Goal: Task Accomplishment & Management: Use online tool/utility

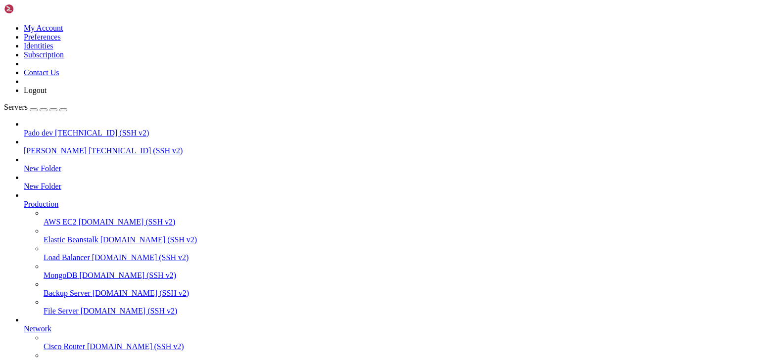
click at [57, 129] on span "[TECHNICAL_ID] (SSH v2)" at bounding box center [102, 133] width 94 height 8
drag, startPoint x: 228, startPoint y: 835, endPoint x: 9, endPoint y: 829, distance: 219.1
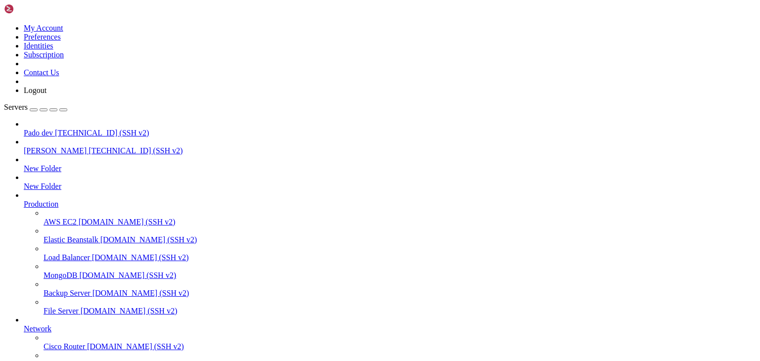
click at [55, 146] on span "[PERSON_NAME]" at bounding box center [55, 150] width 63 height 8
click at [89, 146] on span "[TECHNICAL_ID] (SSH v2)" at bounding box center [136, 150] width 94 height 8
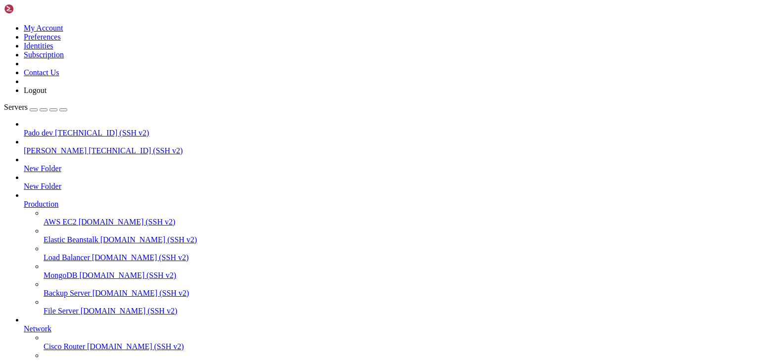
click at [89, 146] on span "[TECHNICAL_ID] (SSH v2)" at bounding box center [136, 150] width 94 height 8
drag, startPoint x: 106, startPoint y: 872, endPoint x: 350, endPoint y: 837, distance: 245.8
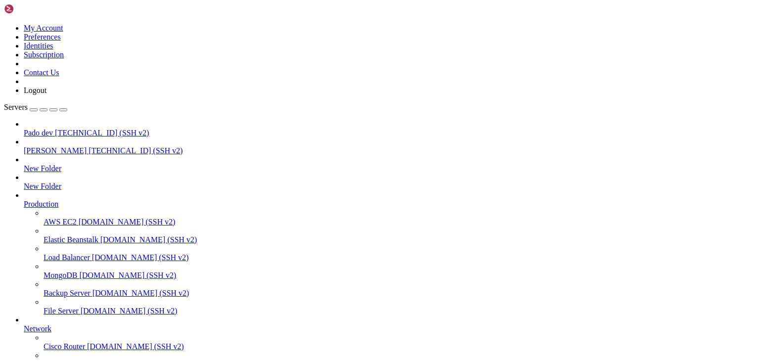
scroll to position [0, 0]
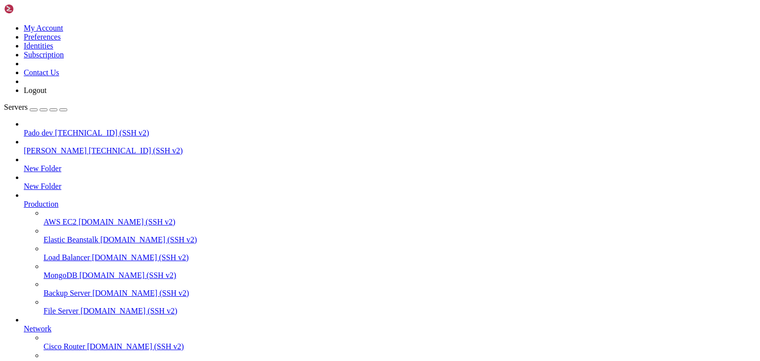
type input "/public_html/public/assets/companies/employment_[DEMOGRAPHIC_DATA]/3/documents/…"
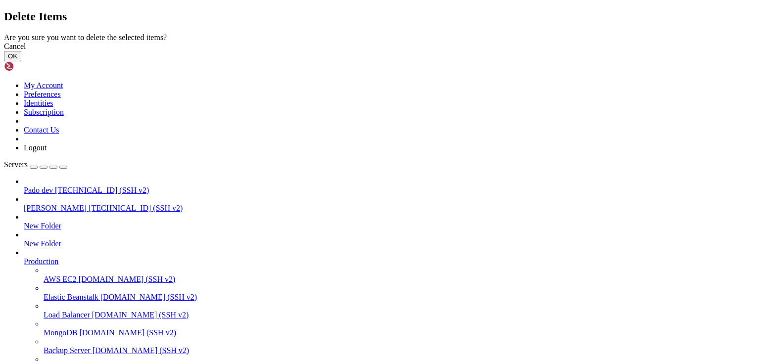
click at [21, 61] on button "OK" at bounding box center [12, 56] width 17 height 10
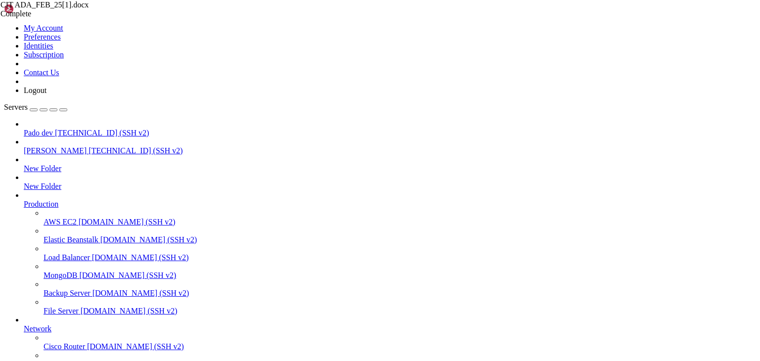
scroll to position [672, 0]
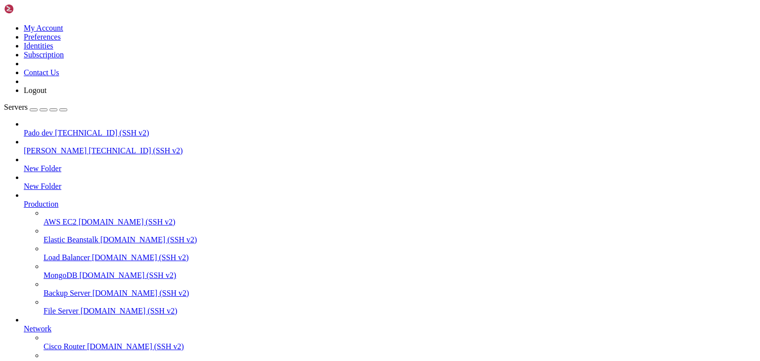
click at [48, 129] on span "Pado dev" at bounding box center [38, 133] width 29 height 8
click at [30, 146] on span "[PERSON_NAME]" at bounding box center [55, 150] width 63 height 8
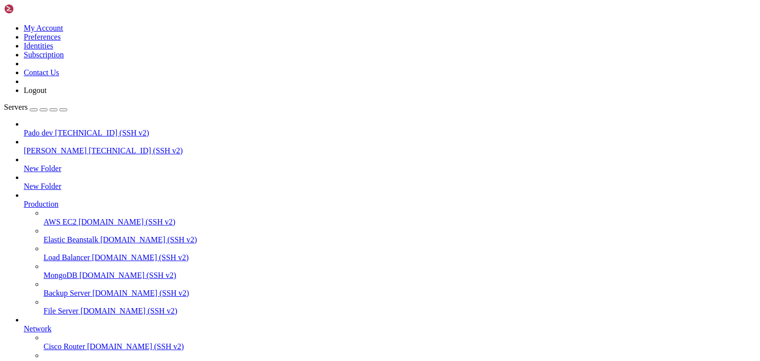
click at [89, 146] on span "[TECHNICAL_ID] (SSH v2)" at bounding box center [136, 150] width 94 height 8
click at [51, 146] on span "[PERSON_NAME]" at bounding box center [55, 150] width 63 height 8
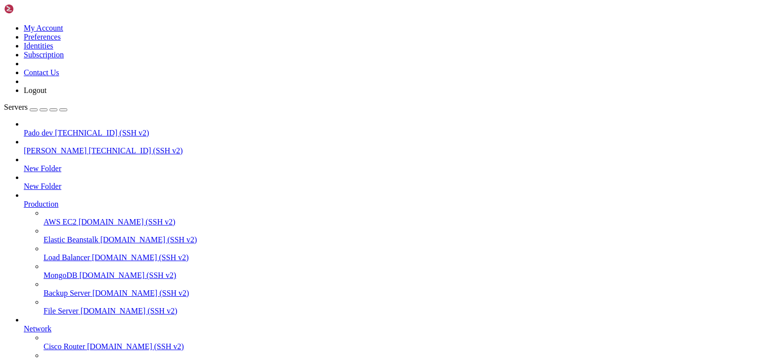
click at [51, 129] on span "Pado dev" at bounding box center [38, 133] width 29 height 8
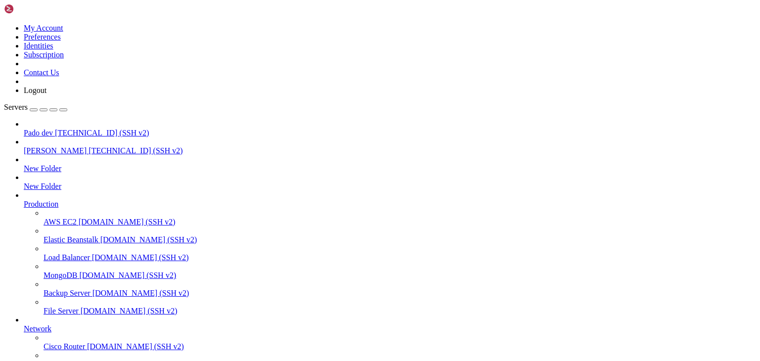
type input "/public_html/public/assets"
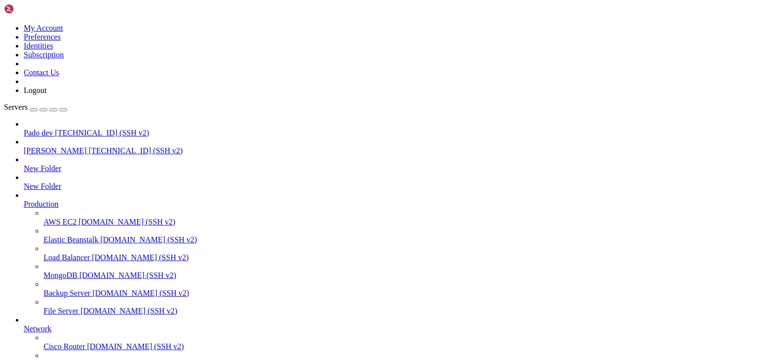
scroll to position [85, 0]
drag, startPoint x: 150, startPoint y: 748, endPoint x: 91, endPoint y: 828, distance: 99.4
